Goal: Find specific page/section: Find specific page/section

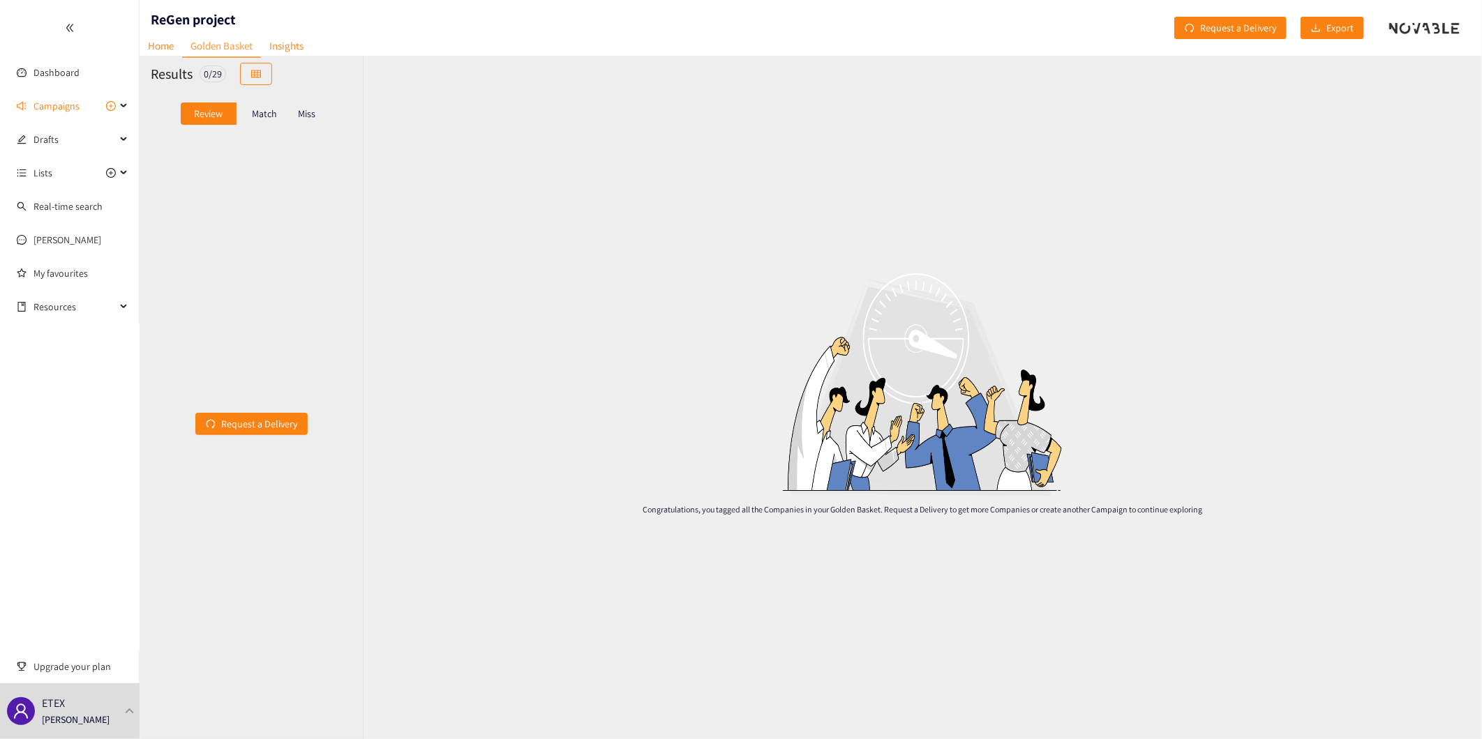
click at [59, 105] on span "Campaigns" at bounding box center [56, 106] width 46 height 28
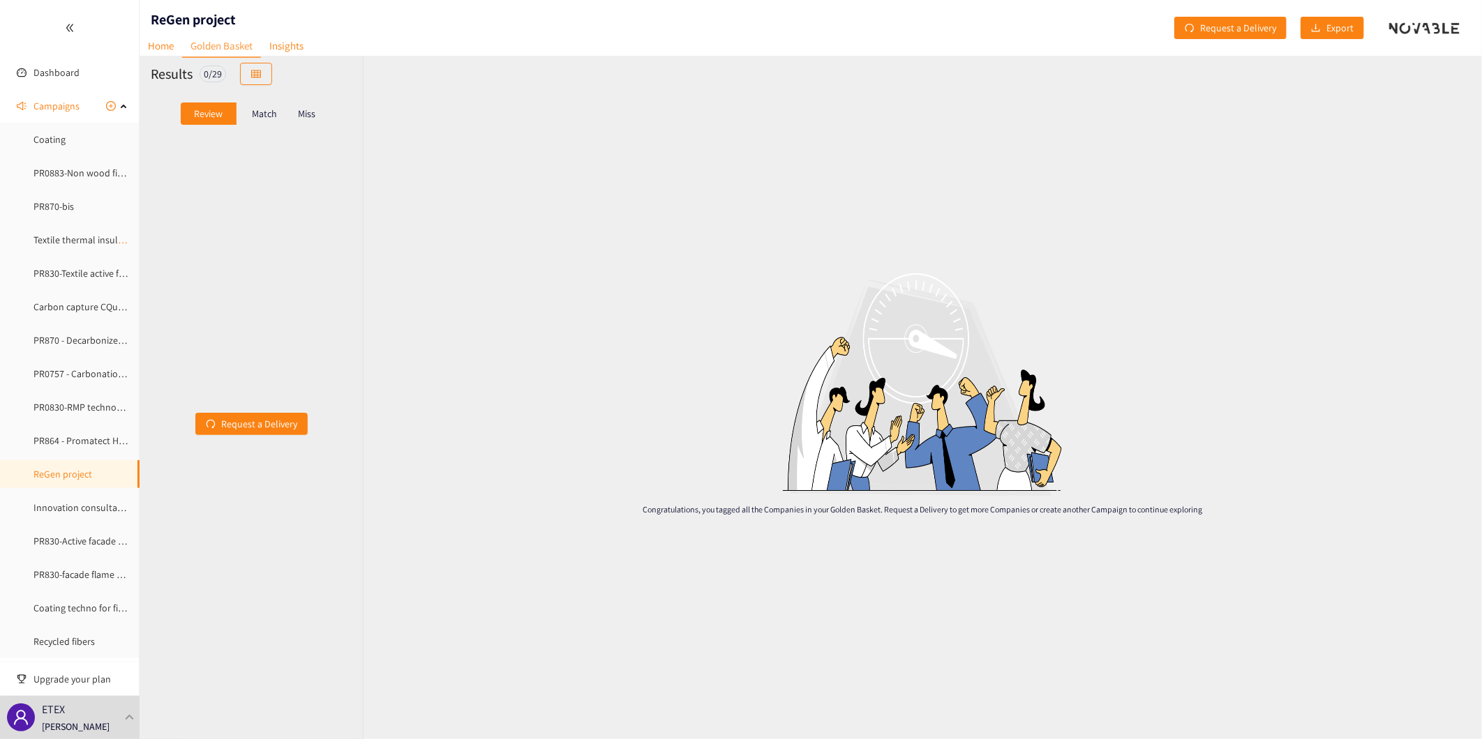
click at [70, 237] on link "Textile thermal insulation material" at bounding box center [104, 240] width 143 height 13
click at [229, 47] on link "Golden Basket" at bounding box center [221, 46] width 79 height 23
click at [212, 44] on link "Golden Basket" at bounding box center [221, 46] width 79 height 23
click at [240, 44] on link "Golden Basket" at bounding box center [221, 46] width 79 height 23
click at [255, 116] on p "Match" at bounding box center [264, 113] width 25 height 11
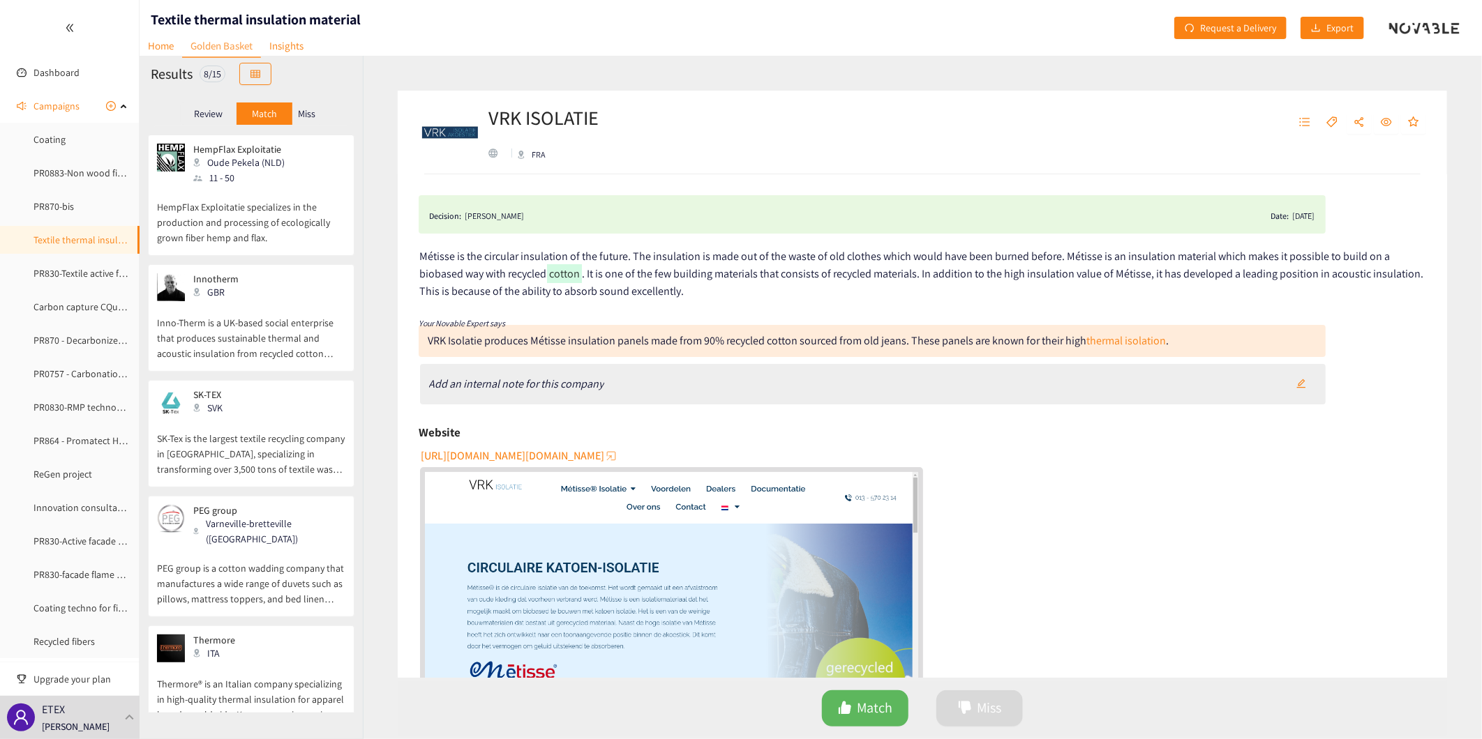
scroll to position [363, 0]
